Goal: Task Accomplishment & Management: Use online tool/utility

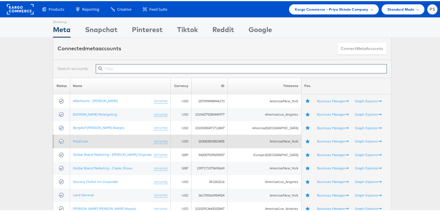
scroll to position [116, 0]
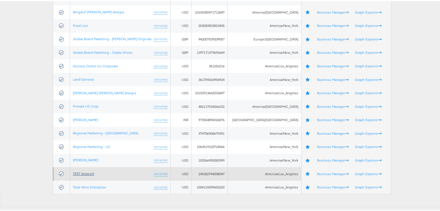
click at [87, 172] on link "TEST Account" at bounding box center [83, 172] width 21 height 4
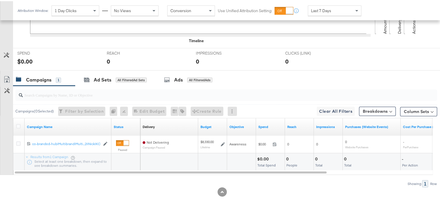
scroll to position [8, 0]
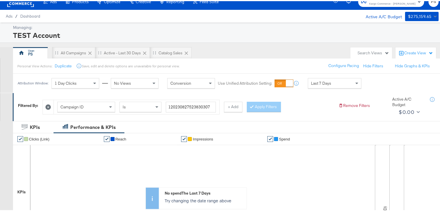
click at [107, 99] on div "Campaign ID Is 120230827523830307" at bounding box center [131, 106] width 177 height 15
click at [234, 105] on button "+ Add" at bounding box center [233, 106] width 19 height 10
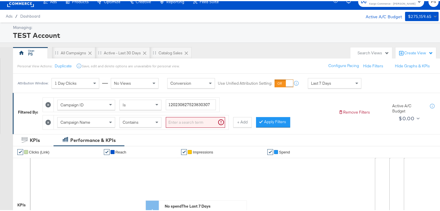
scroll to position [5, 0]
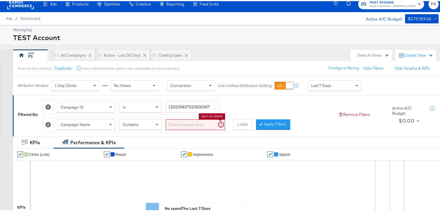
click at [180, 121] on input "search" at bounding box center [195, 123] width 59 height 11
paste input "co-branded-hub|Multibrand|Multi-brand_FY25 CoBrand National GMHBC P8|[PERSON_NA…"
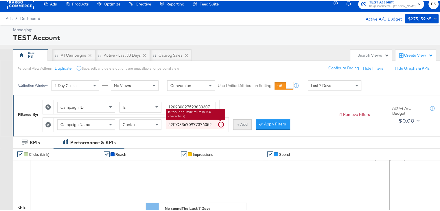
type input "co-branded-hub|Multibrand|Multi-brand_FY25 CoBrand National GMHBC P8|[PERSON_NA…"
click at [241, 122] on button "+ Add" at bounding box center [242, 123] width 19 height 10
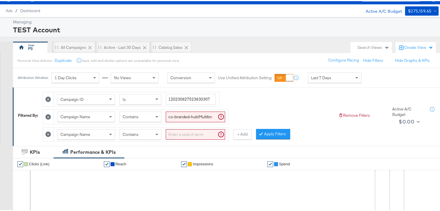
scroll to position [15, 0]
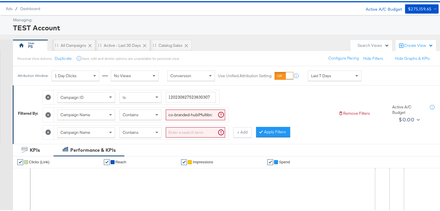
click at [46, 130] on icon at bounding box center [47, 130] width 5 height 5
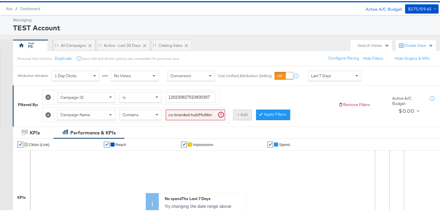
click at [241, 113] on button "+ Add" at bounding box center [242, 114] width 19 height 10
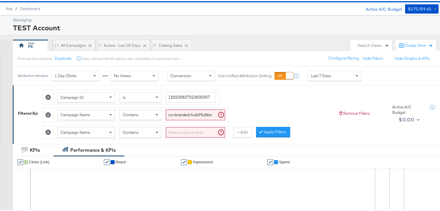
click at [51, 130] on icon at bounding box center [47, 130] width 5 height 5
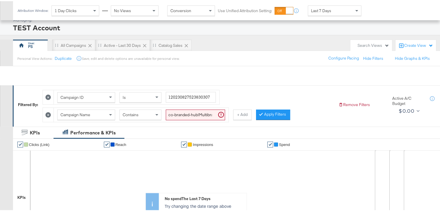
scroll to position [218, 0]
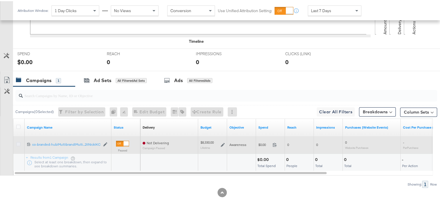
click at [16, 141] on icon at bounding box center [18, 143] width 4 height 4
click at [0, 0] on input "checkbox" at bounding box center [0, 0] width 0 height 0
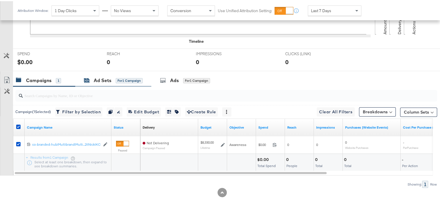
click at [100, 76] on div "Ad Sets" at bounding box center [103, 79] width 18 height 7
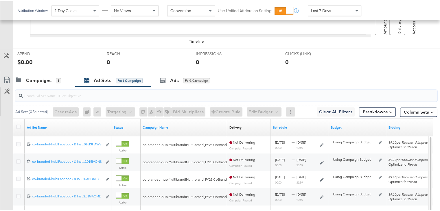
click at [67, 95] on input "search" at bounding box center [211, 92] width 377 height 11
paste input "co-branded-hub|Facebook & Instagram|Social Media|FBIG - Premium Carousel & Prod…"
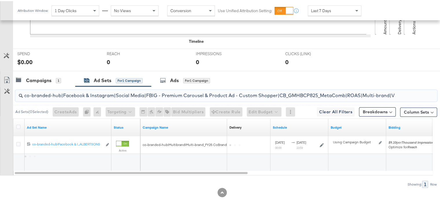
scroll to position [0, 231]
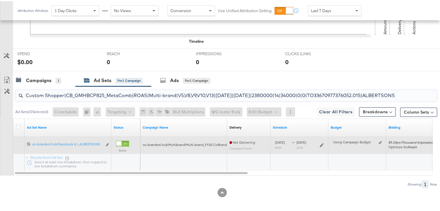
type input "co-branded-hub|Facebook & Instagram|Social Media|FBIG - Premium Carousel & Prod…"
click at [17, 143] on icon at bounding box center [18, 143] width 4 height 4
click at [0, 0] on input "checkbox" at bounding box center [0, 0] width 0 height 0
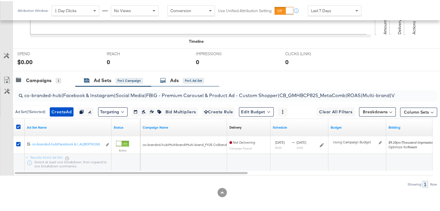
click at [173, 79] on div "Ads" at bounding box center [174, 79] width 9 height 7
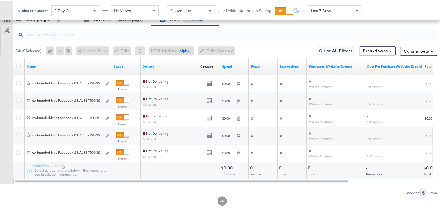
scroll to position [288, 0]
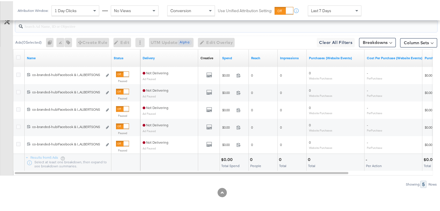
click at [75, 25] on input "search" at bounding box center [211, 22] width 377 height 11
paste input "co-branded-hub|Facebook & Instagram|Social Media|FBIG - Premium Carousel & Prod…"
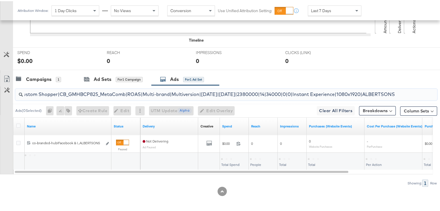
scroll to position [218, 0]
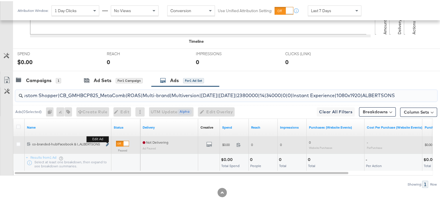
type input "co-branded-hub|Facebook & Instagram|Social Media|FBIG - Premium Carousel & Prod…"
click at [108, 141] on button "Edit ad" at bounding box center [107, 144] width 3 height 6
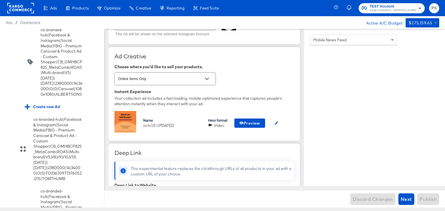
scroll to position [112, 0]
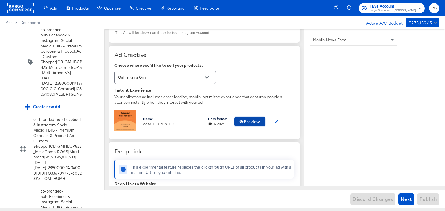
click at [257, 122] on span "Preview" at bounding box center [249, 121] width 21 height 7
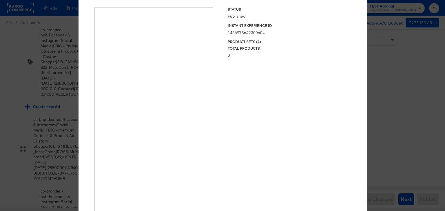
click at [362, 37] on div "× Previewing ' octv10 UPDATED ' Status Published Instant Experience ID 14569736…" at bounding box center [222, 106] width 288 height 256
click at [384, 48] on div "× Previewing ' octv10 UPDATED ' Status Published Instant Experience ID 14569736…" at bounding box center [222, 105] width 445 height 211
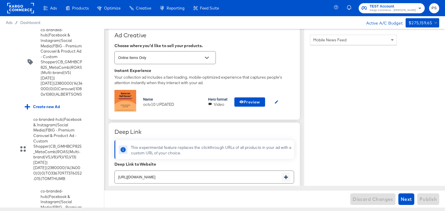
scroll to position [133, 0]
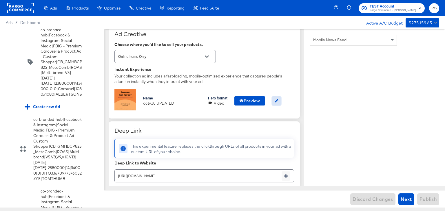
click at [275, 99] on button "button" at bounding box center [276, 100] width 9 height 9
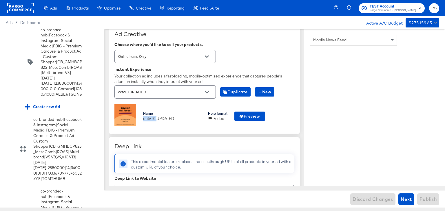
drag, startPoint x: 142, startPoint y: 118, endPoint x: 156, endPoint y: 116, distance: 14.3
click at [156, 116] on div "Name octv10 UPDATED Hero format Video Preview" at bounding box center [203, 116] width 179 height 24
click at [164, 118] on div "octv10 UPDATED" at bounding box center [172, 118] width 58 height 5
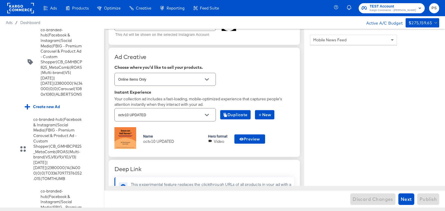
scroll to position [107, 0]
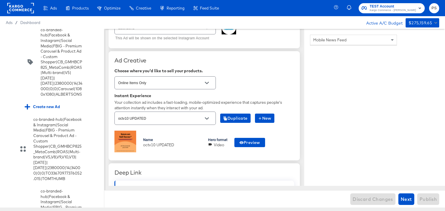
click at [126, 142] on img at bounding box center [125, 142] width 22 height 22
click at [248, 139] on span "Preview" at bounding box center [249, 142] width 21 height 7
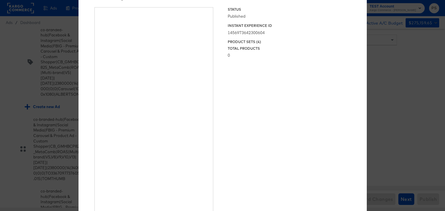
type textarea "x"
click at [391, 52] on div "× Previewing ' octv10 UPDATED ' Status Published Instant Experience ID 14569736…" at bounding box center [222, 105] width 445 height 211
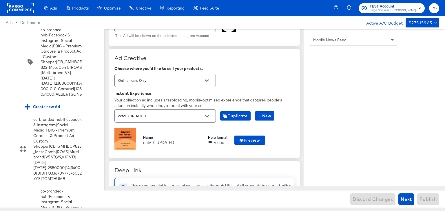
scroll to position [110, 0]
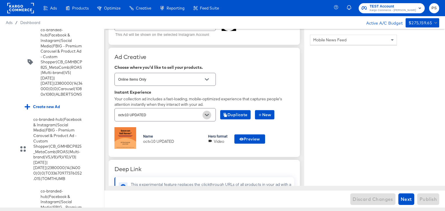
click at [205, 117] on button "Open" at bounding box center [206, 115] width 9 height 9
click at [256, 67] on div "Choose where you'd like to sell your products." at bounding box center [203, 67] width 179 height 5
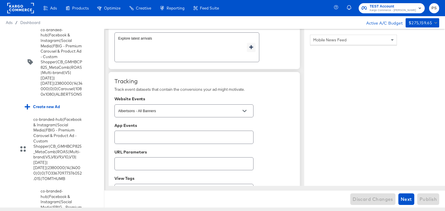
scroll to position [2197, 0]
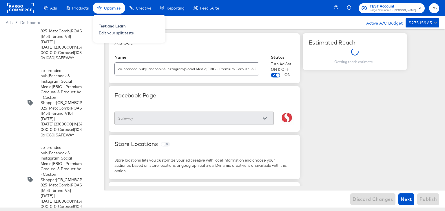
scroll to position [2636, 0]
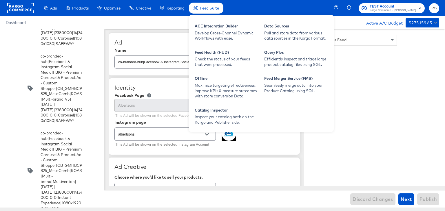
scroll to position [2636, 0]
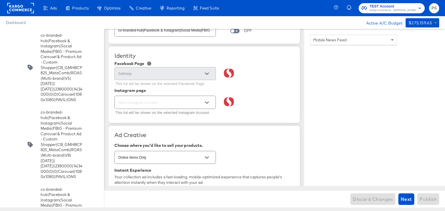
scroll to position [36, 0]
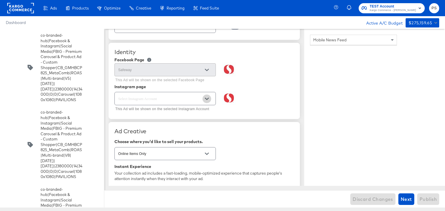
click at [208, 101] on icon "Open" at bounding box center [207, 99] width 4 height 4
